Goal: Task Accomplishment & Management: Manage account settings

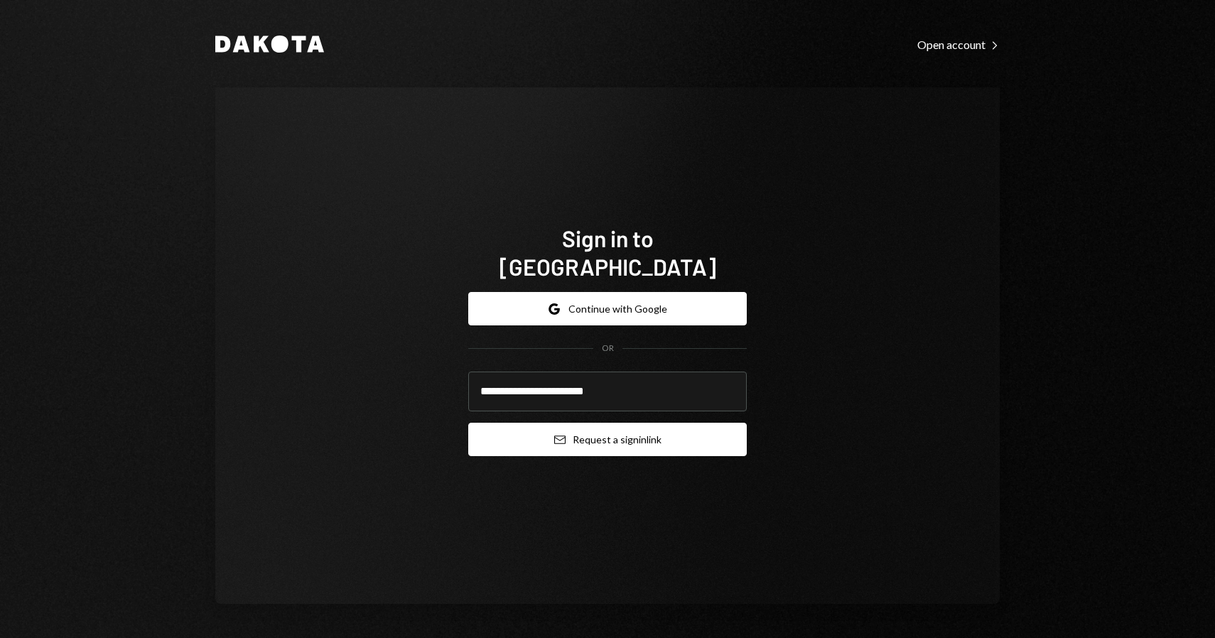
type input "**********"
click at [618, 439] on button "Email Request a sign in link" at bounding box center [607, 439] width 278 height 33
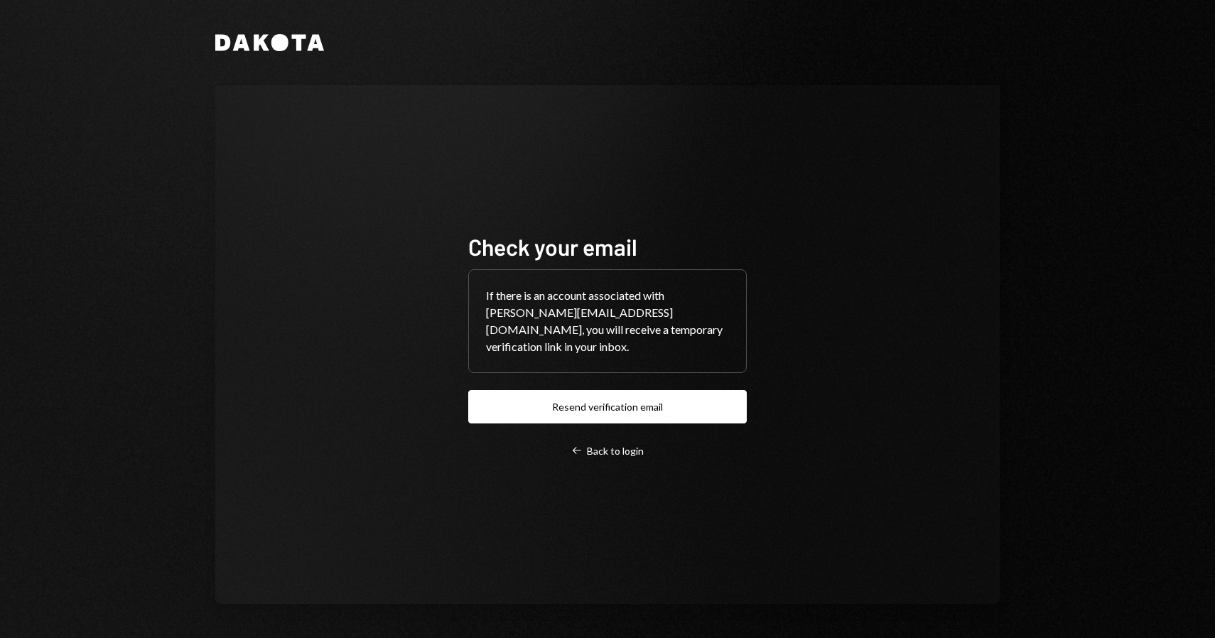
click at [396, 273] on div "Check your email If there is an account associated with [PERSON_NAME][EMAIL_ADD…" at bounding box center [607, 344] width 784 height 519
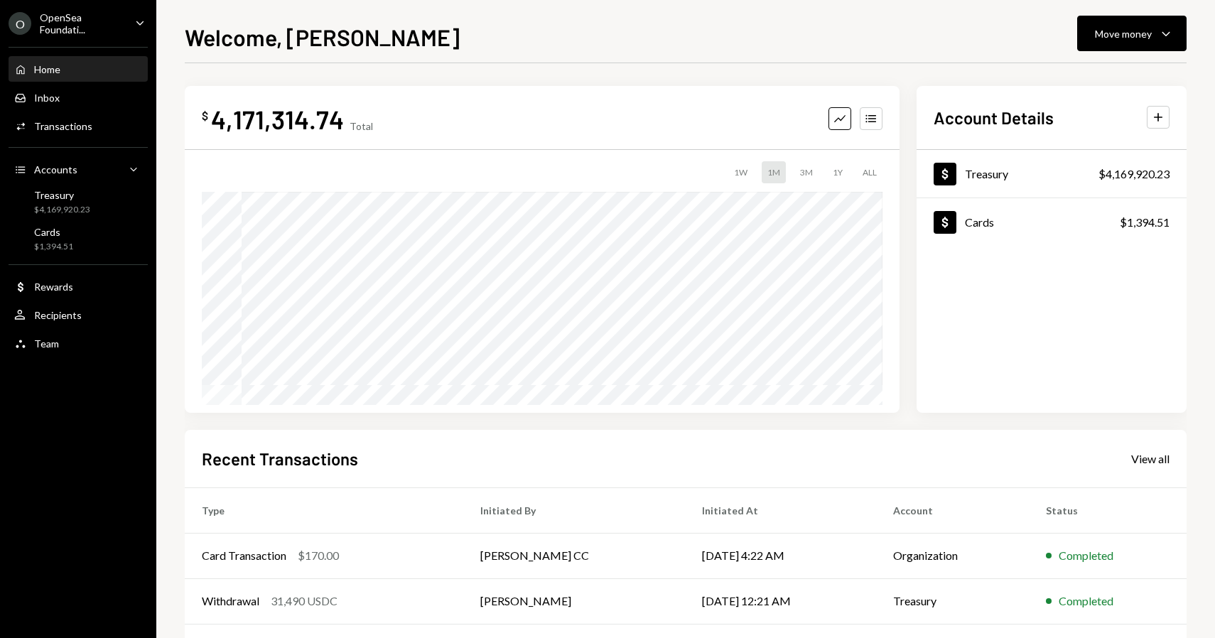
click at [470, 79] on div "$ 4,171,314.74 Total Graph Accounts 1W 1M 3M 1Y ALL Account Details Plus Dollar…" at bounding box center [686, 426] width 1002 height 726
click at [381, 69] on div "$ 4,171,314.74 Total Graph Accounts 1W 1M 3M 1Y ALL Account Details Plus Dollar…" at bounding box center [686, 426] width 1002 height 726
click at [356, 74] on div "$ 4,171,314.74 Total Graph Accounts 1W 1M 3M 1Y ALL Account Details Plus Dollar…" at bounding box center [686, 426] width 1002 height 726
click at [396, 63] on div "$ 4,171,314.74 Total Graph Accounts 1W 1M 3M 1Y ALL Account Details Plus Dollar…" at bounding box center [686, 426] width 1002 height 726
click at [460, 58] on div "Welcome, [PERSON_NAME] Move money Caret Down $ 4,171,314.74 Total Graph Account…" at bounding box center [686, 329] width 1002 height 618
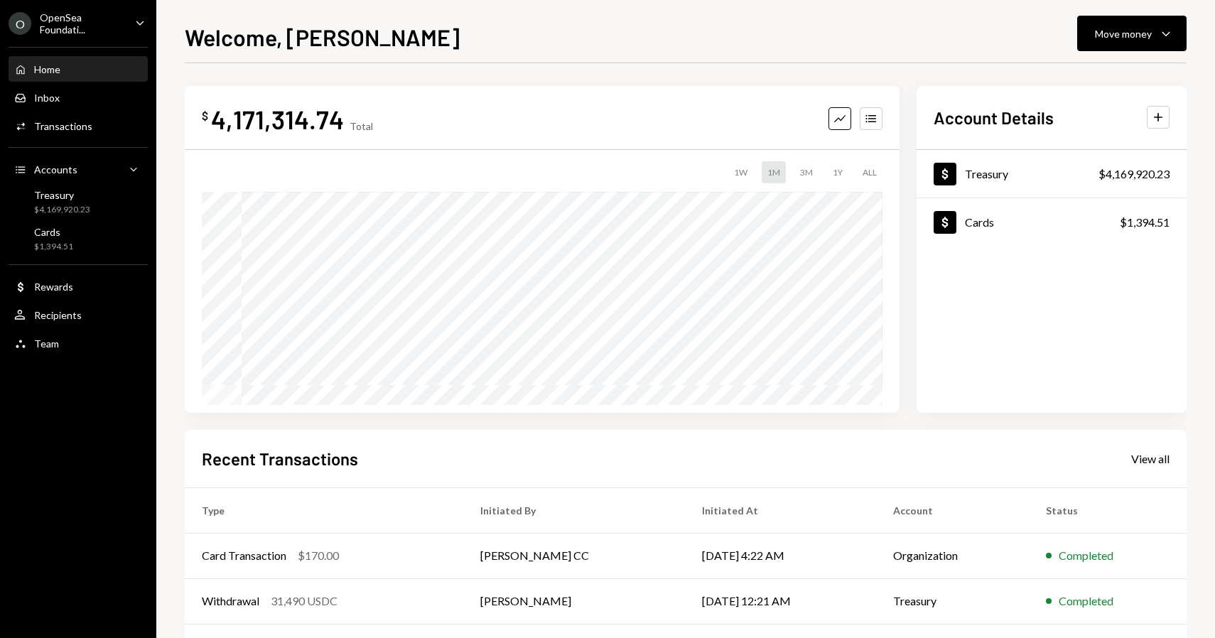
click at [460, 33] on div "Welcome, James Move money Caret Down" at bounding box center [686, 35] width 1002 height 31
click at [428, 59] on div "Welcome, [PERSON_NAME] Move money Caret Down $ 4,171,314.74 Total Graph Account…" at bounding box center [686, 329] width 1002 height 618
click at [408, 60] on div "Welcome, [PERSON_NAME] Move money Caret Down $ 4,171,314.74 Total Graph Account…" at bounding box center [686, 329] width 1002 height 618
click at [425, 63] on div at bounding box center [686, 63] width 1002 height 1
click at [372, 61] on div "Welcome, [PERSON_NAME] Move money Caret Down $ 4,171,314.74 Total Graph Account…" at bounding box center [686, 329] width 1002 height 618
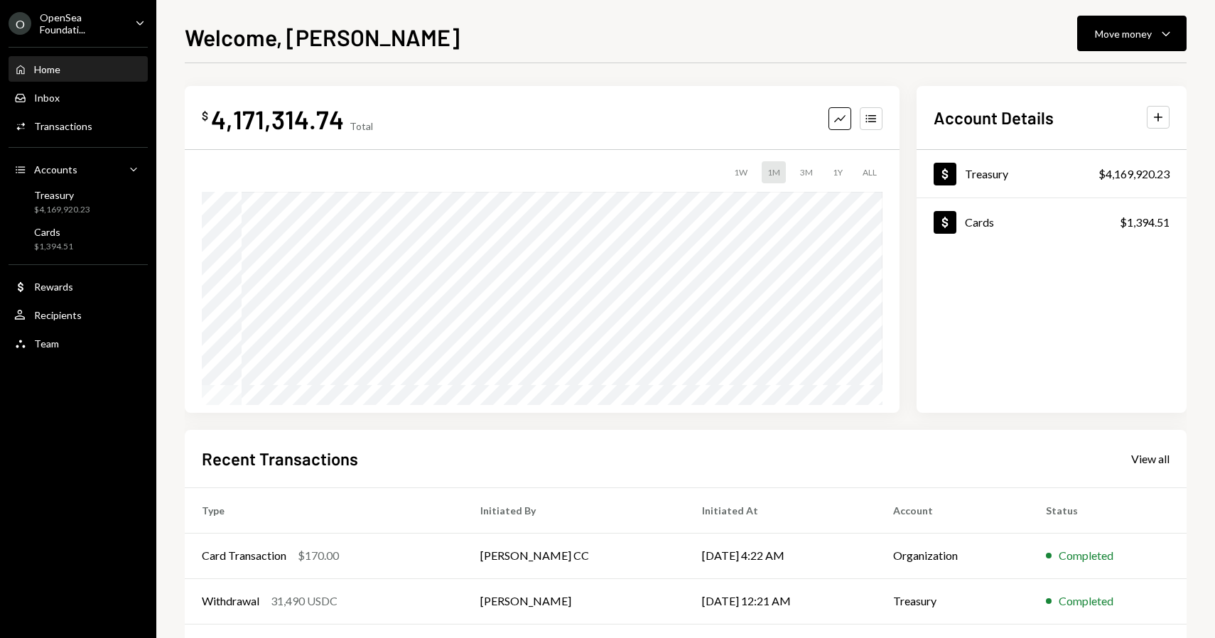
click at [359, 74] on div "$ 4,171,314.74 Total Graph Accounts 1W 1M 3M 1Y ALL Account Details Plus Dollar…" at bounding box center [686, 426] width 1002 height 726
click at [311, 67] on div "$ 4,171,314.74 Total Graph Accounts 1W 1M 3M 1Y ALL Account Details Plus Dollar…" at bounding box center [686, 426] width 1002 height 726
click at [263, 66] on div "$ 4,171,314.74 Total Graph Accounts 1W 1M 3M 1Y ALL Account Details Plus Dollar…" at bounding box center [686, 426] width 1002 height 726
click at [202, 67] on div "$ 4,171,314.74 Total Graph Accounts 1W 1M 3M 1Y ALL Account Details Plus Dollar…" at bounding box center [686, 426] width 1002 height 726
click at [173, 77] on div "Welcome, [PERSON_NAME] Move money Caret Down $ 4,171,314.74 Total Graph Account…" at bounding box center [685, 319] width 1058 height 638
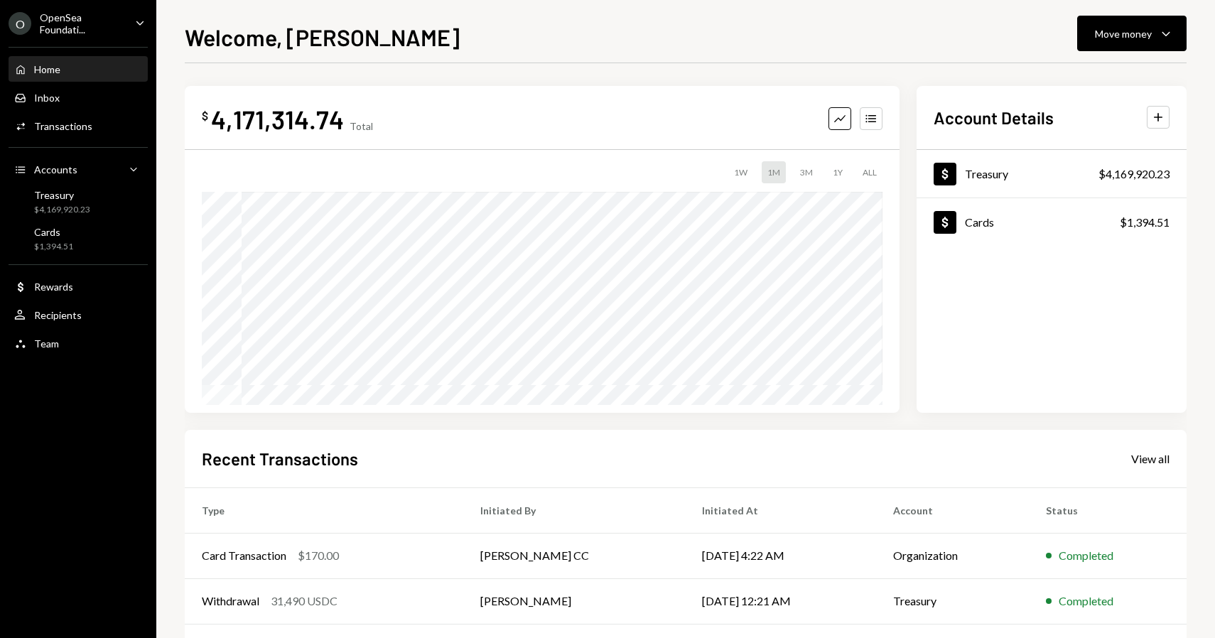
click at [175, 72] on div "Welcome, [PERSON_NAME] Move money Caret Down $ 4,171,314.74 Total Graph Account…" at bounding box center [685, 319] width 1058 height 638
click at [364, 71] on div "$ 4,171,314.74 Total Graph Accounts 1W 1M 3M 1Y ALL Account Details Plus Dollar…" at bounding box center [686, 426] width 1002 height 726
click at [305, 70] on div "$ 4,171,314.74 Total Graph Accounts 1W 1M 3M 1Y ALL Account Details Plus Dollar…" at bounding box center [686, 426] width 1002 height 726
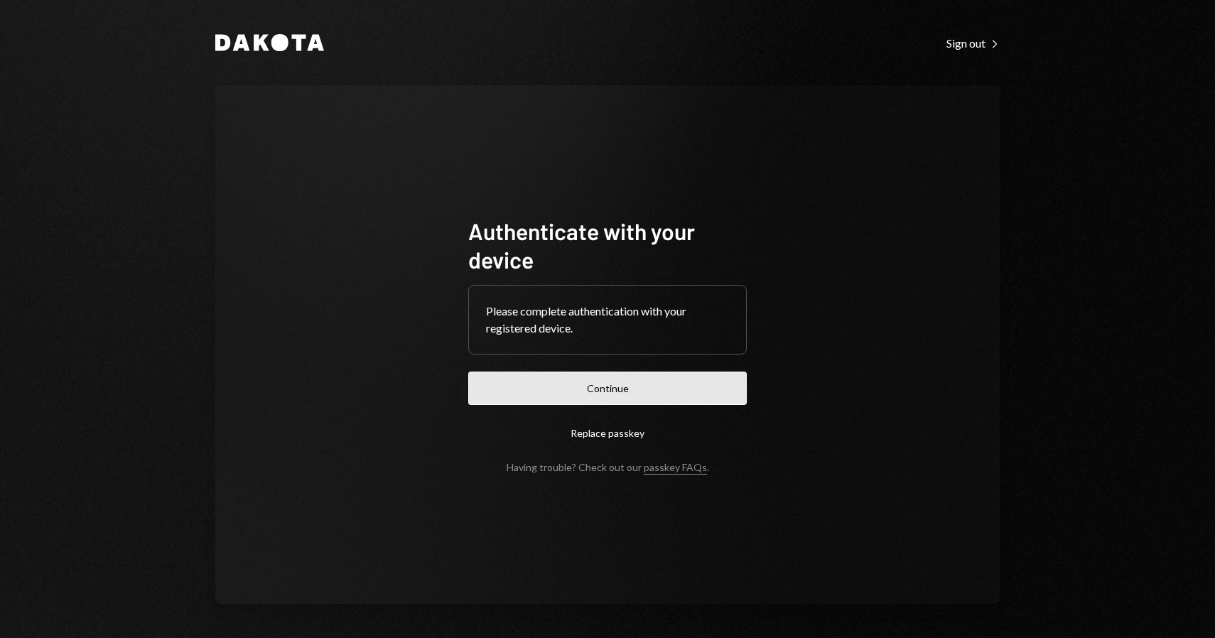
click at [599, 387] on button "Continue" at bounding box center [607, 387] width 278 height 33
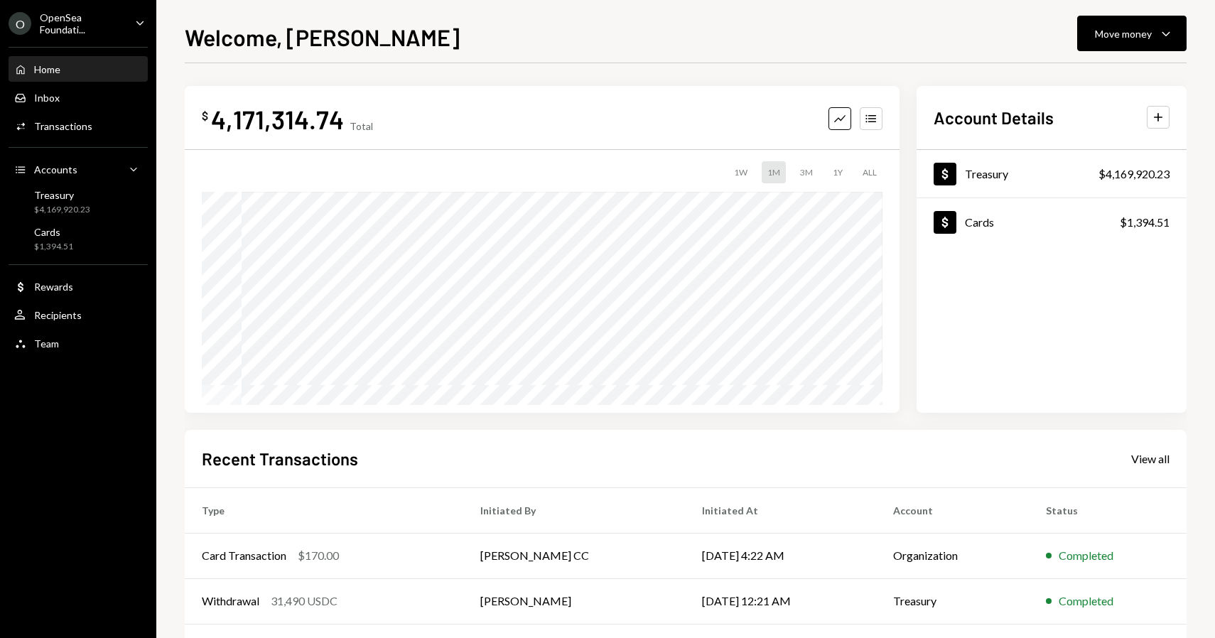
click at [161, 138] on div "Welcome, [PERSON_NAME] Move money Caret Down $ 4,171,314.74 Total Graph Account…" at bounding box center [685, 319] width 1058 height 638
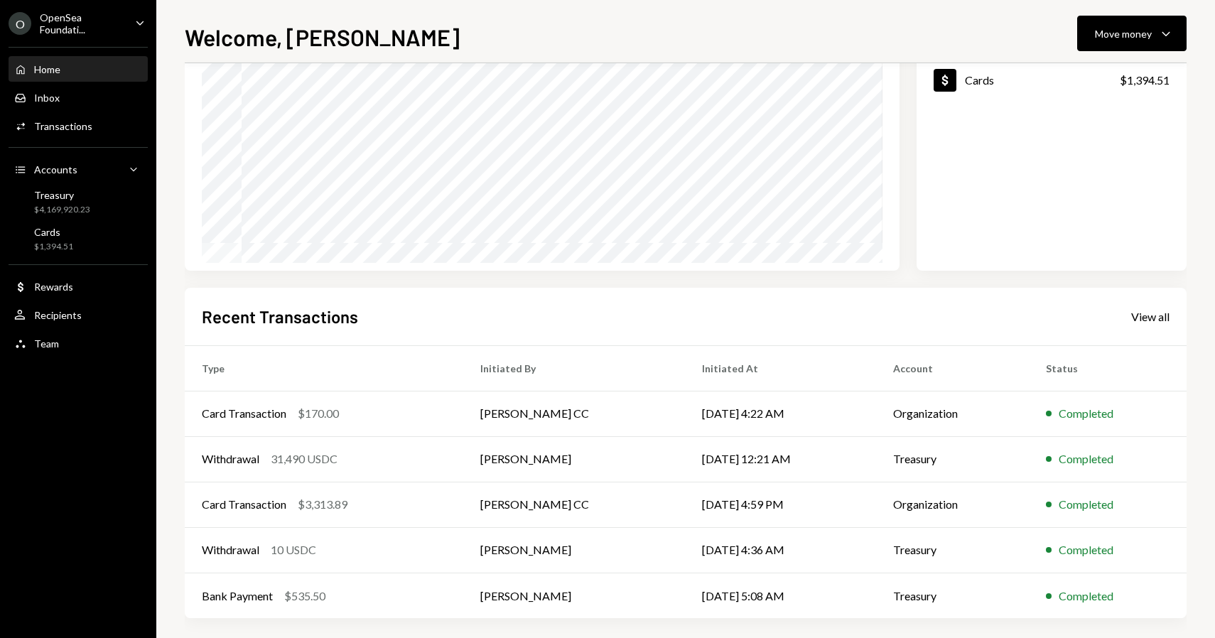
scroll to position [151, 0]
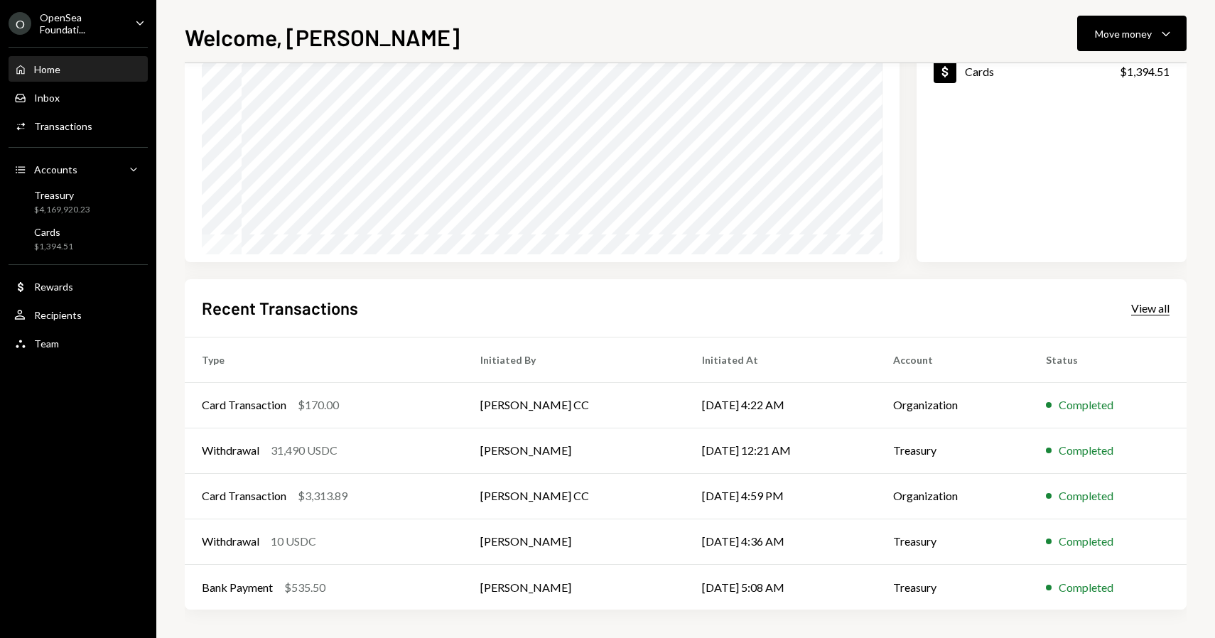
click at [1153, 310] on div "View all" at bounding box center [1150, 308] width 38 height 14
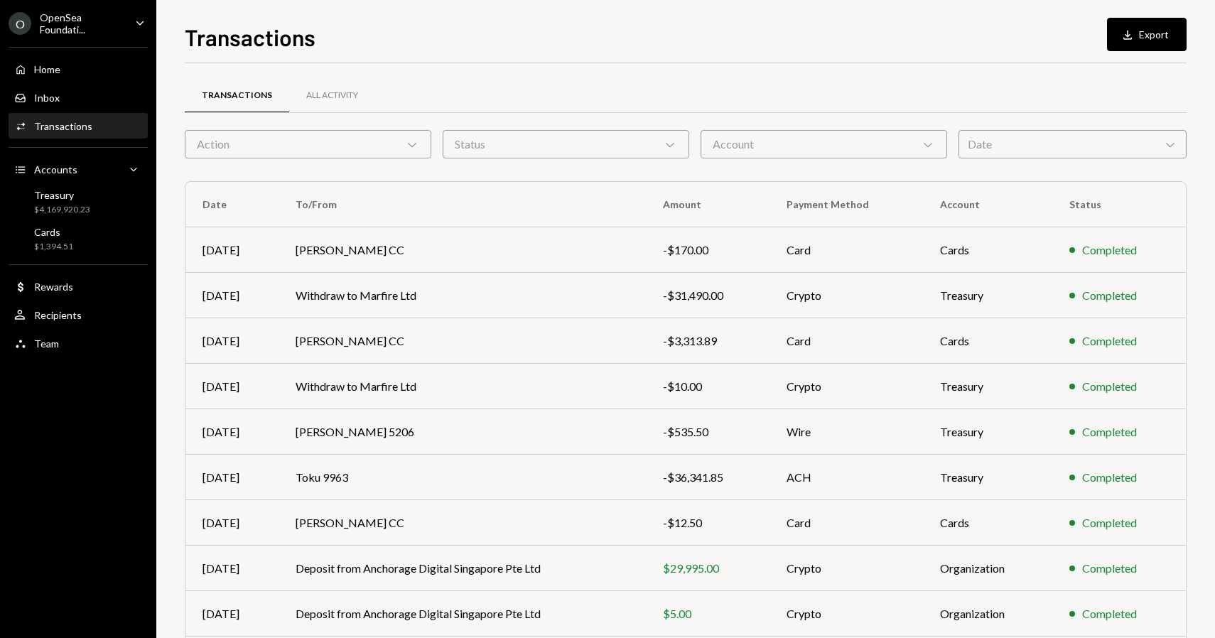
click at [364, 140] on div "Action Chevron Down" at bounding box center [308, 144] width 246 height 28
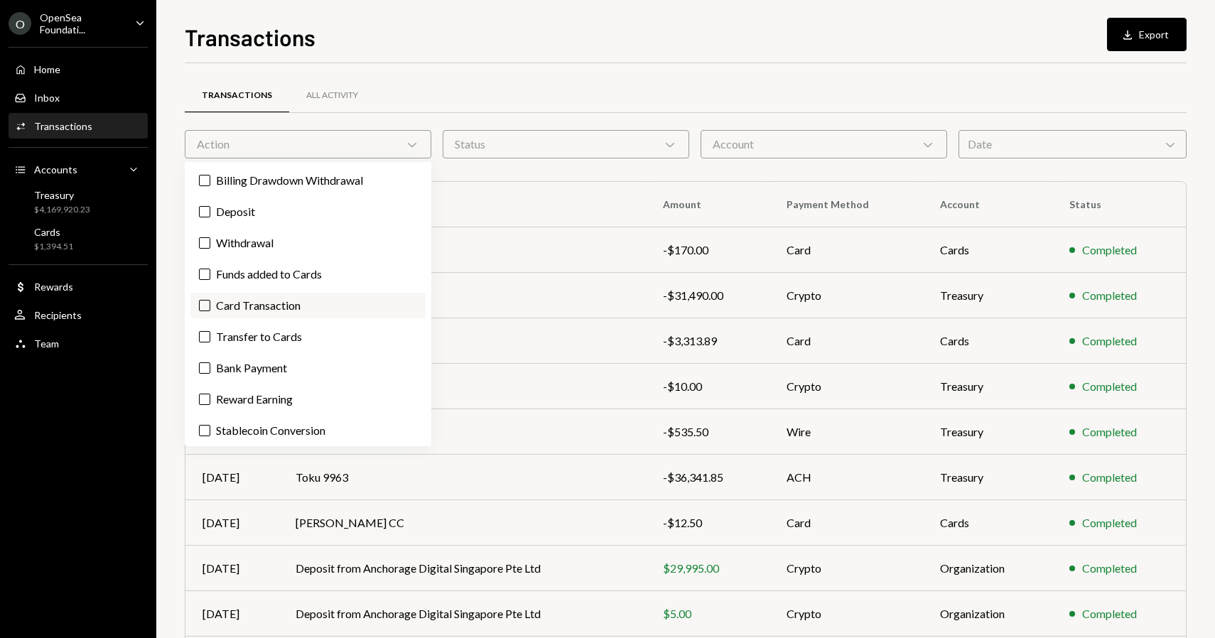
click at [278, 312] on label "Card Transaction" at bounding box center [307, 306] width 235 height 26
click at [210, 311] on button "Card Transaction" at bounding box center [204, 305] width 11 height 11
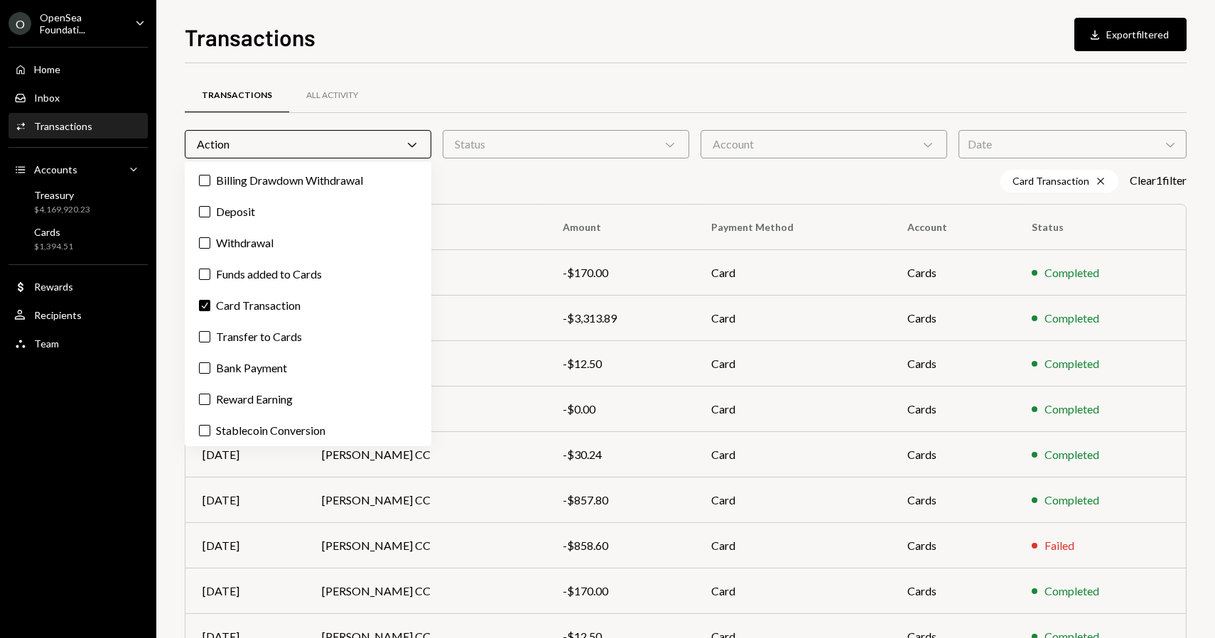
click at [437, 119] on div "Transactions All Activity" at bounding box center [686, 103] width 1002 height 53
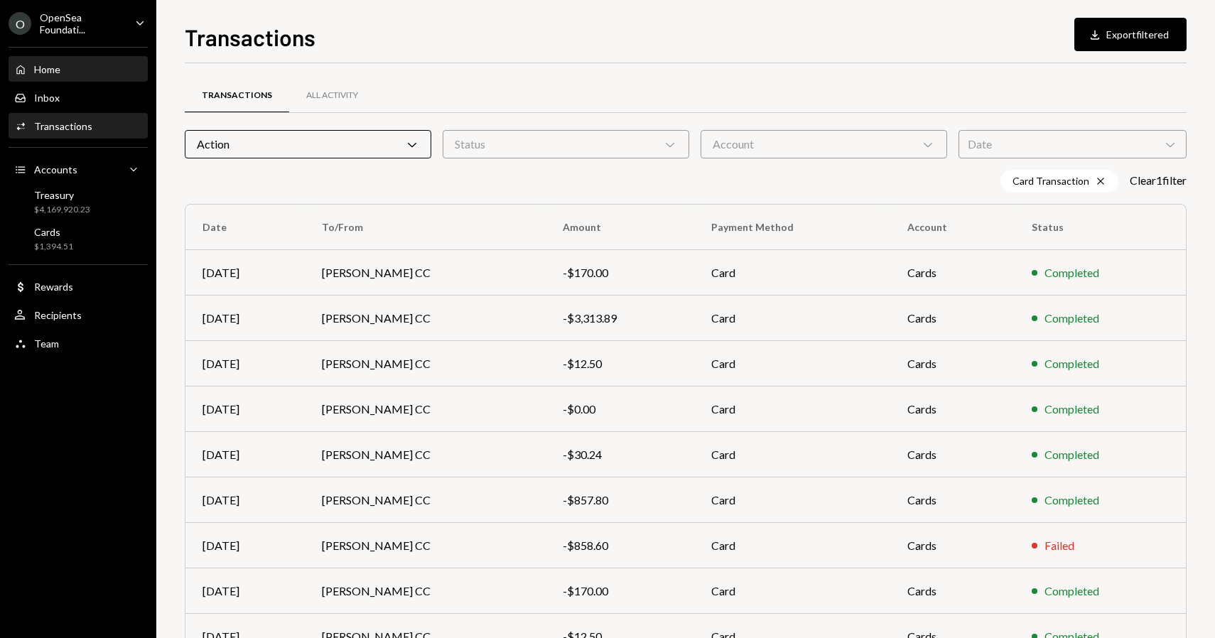
click at [58, 65] on div "Home" at bounding box center [47, 69] width 26 height 12
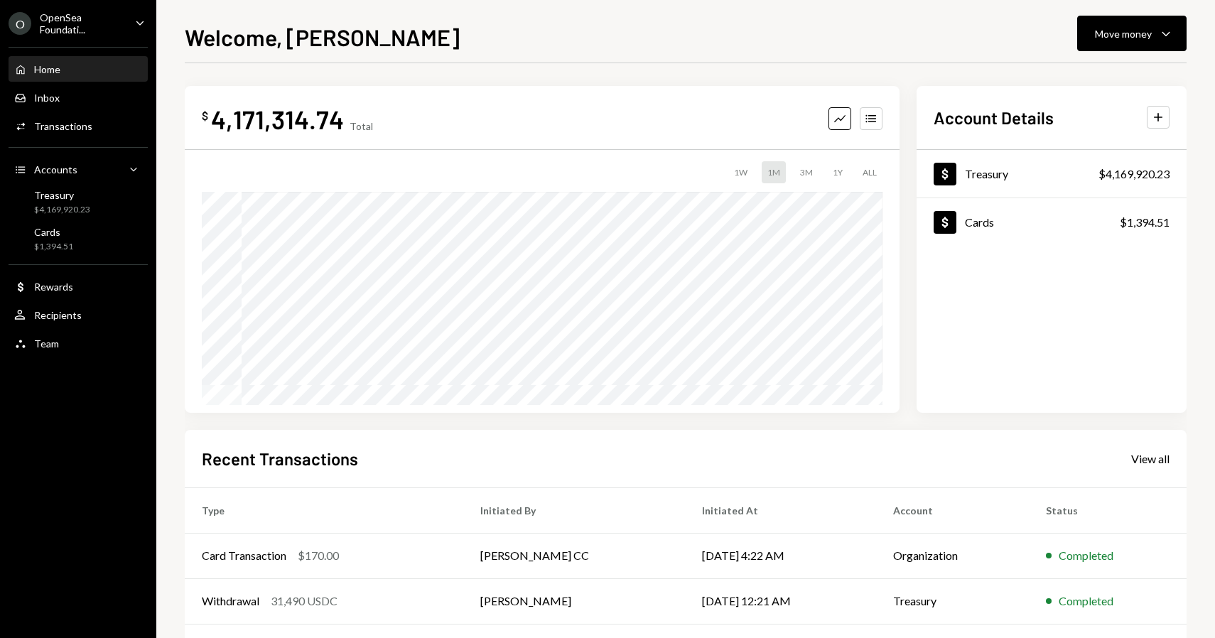
click at [166, 40] on div "Welcome, [PERSON_NAME] Move money Caret Down $ 4,171,314.74 Total Graph Account…" at bounding box center [685, 319] width 1058 height 638
